Goal: Find specific fact: Find specific fact

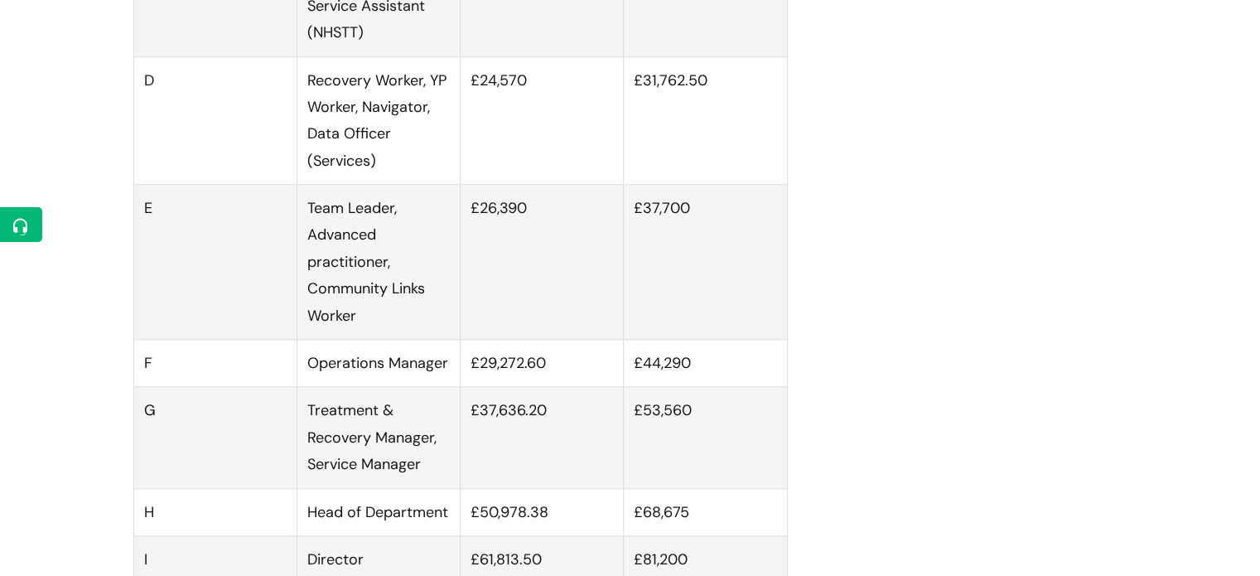
scroll to position [1284, 0]
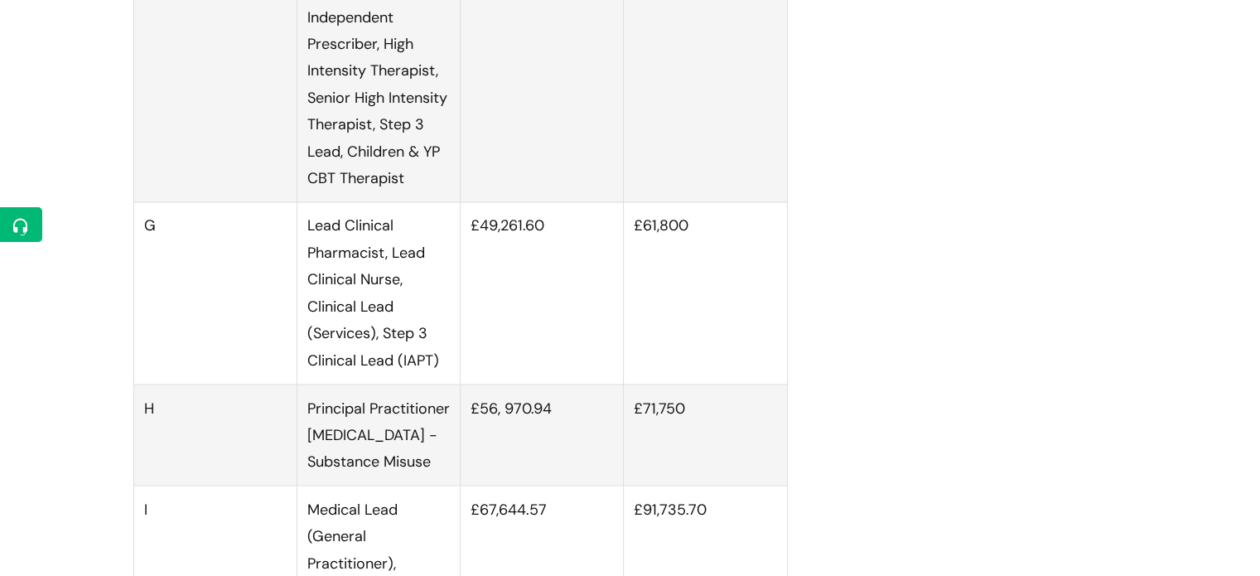
scroll to position [2807, 0]
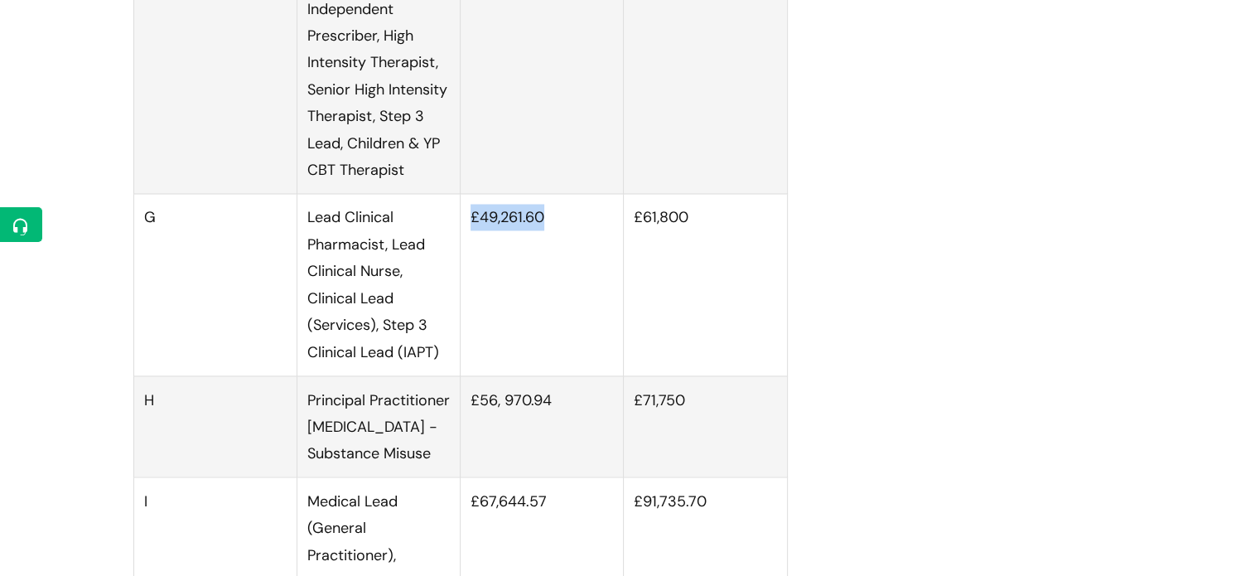
drag, startPoint x: 472, startPoint y: 231, endPoint x: 550, endPoint y: 230, distance: 77.8
click at [550, 230] on td "£49,261.60" at bounding box center [541, 284] width 163 height 181
copy td "£49,261.60"
drag, startPoint x: 636, startPoint y: 228, endPoint x: 712, endPoint y: 245, distance: 78.1
click at [712, 245] on td "£61,800" at bounding box center [705, 284] width 163 height 181
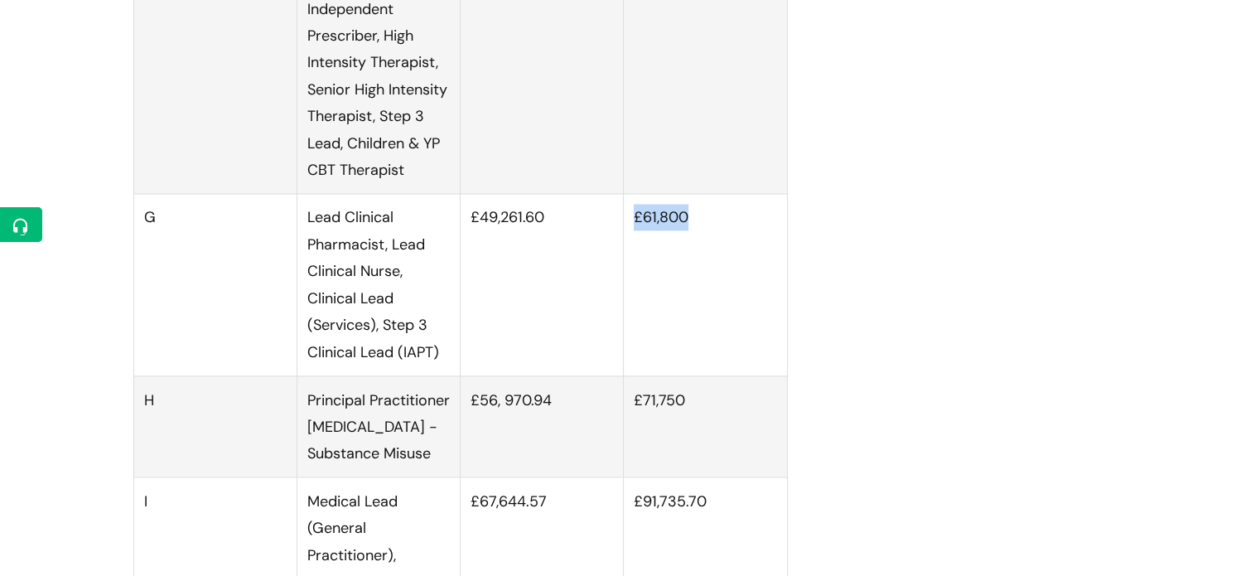
copy td "£61,800"
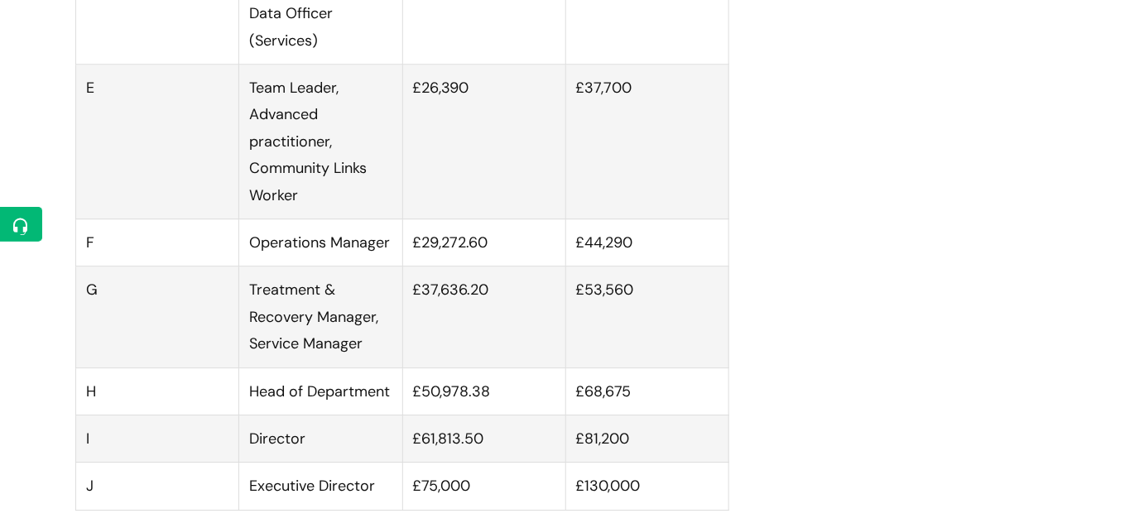
scroll to position [1322, 0]
